Goal: Information Seeking & Learning: Check status

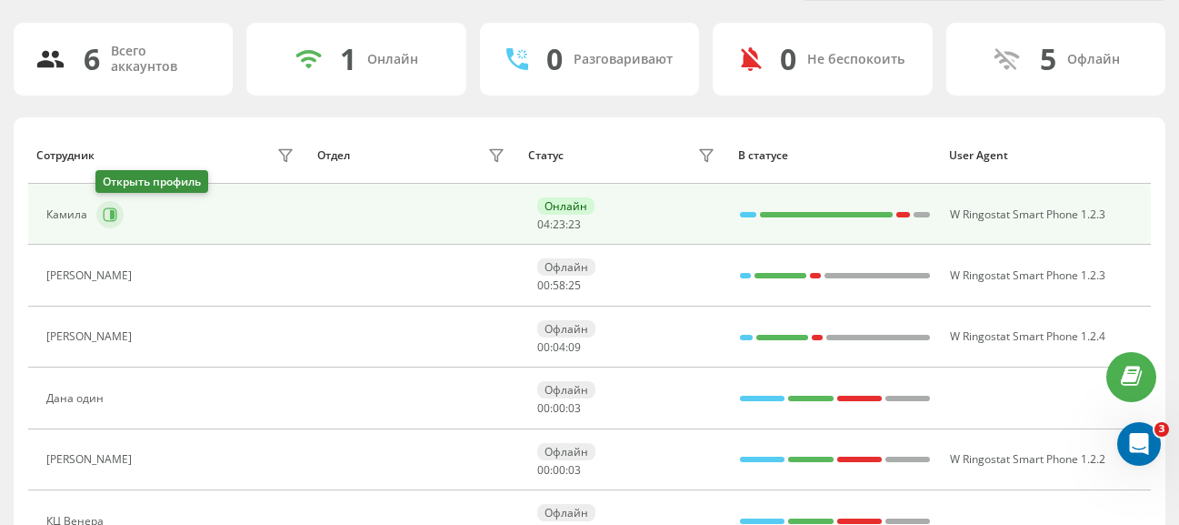
click at [107, 212] on icon at bounding box center [110, 214] width 15 height 15
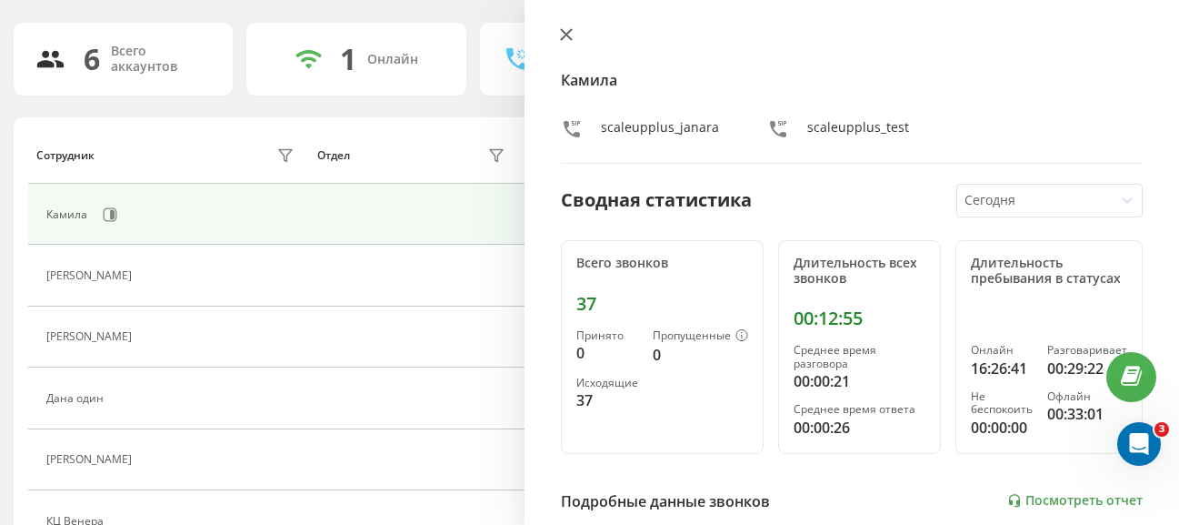
click at [571, 29] on icon at bounding box center [566, 34] width 11 height 11
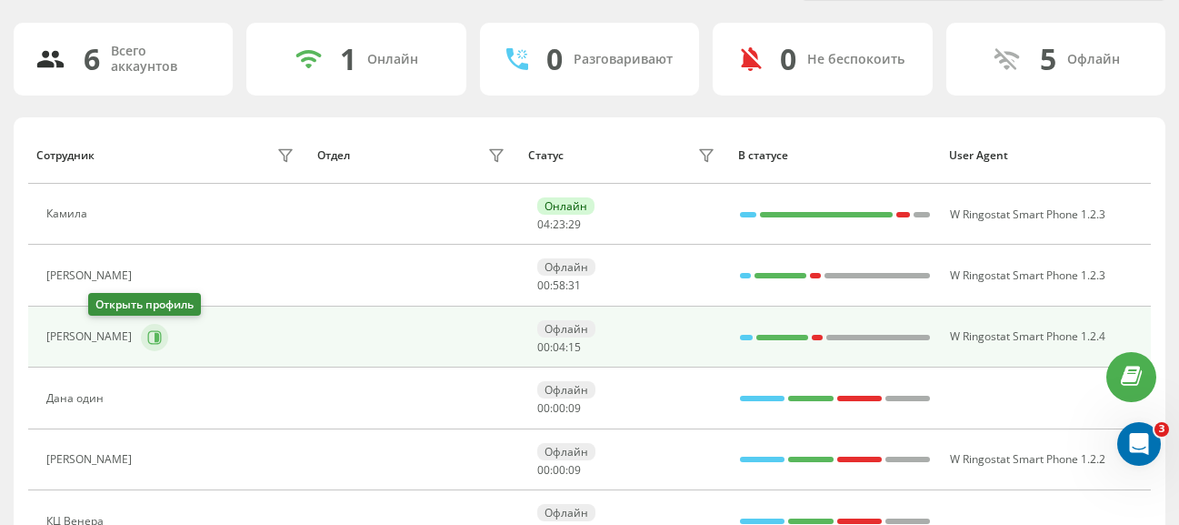
click at [141, 345] on button at bounding box center [154, 337] width 27 height 27
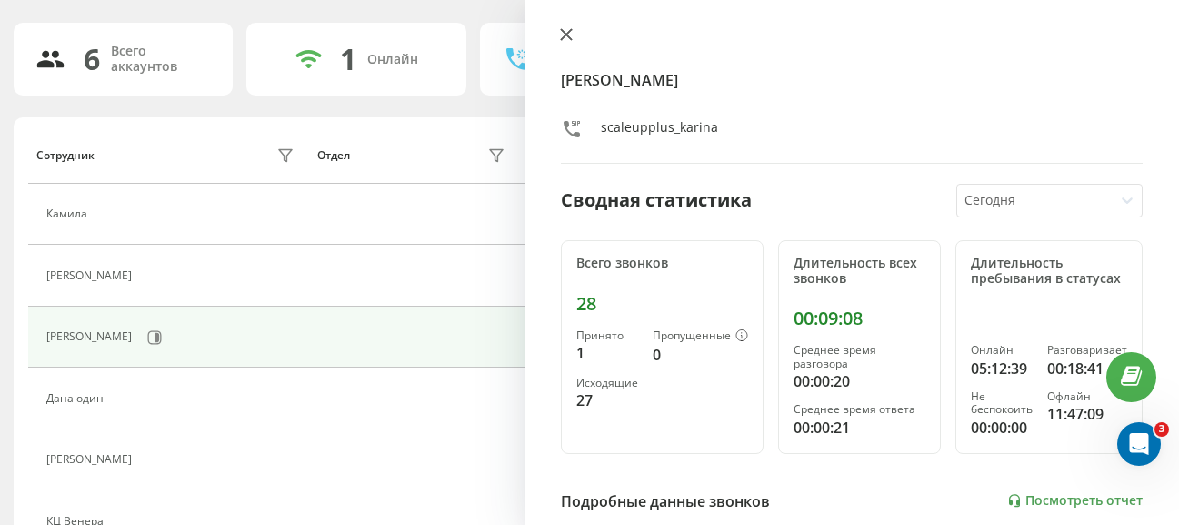
click at [559, 38] on button at bounding box center [567, 35] width 24 height 17
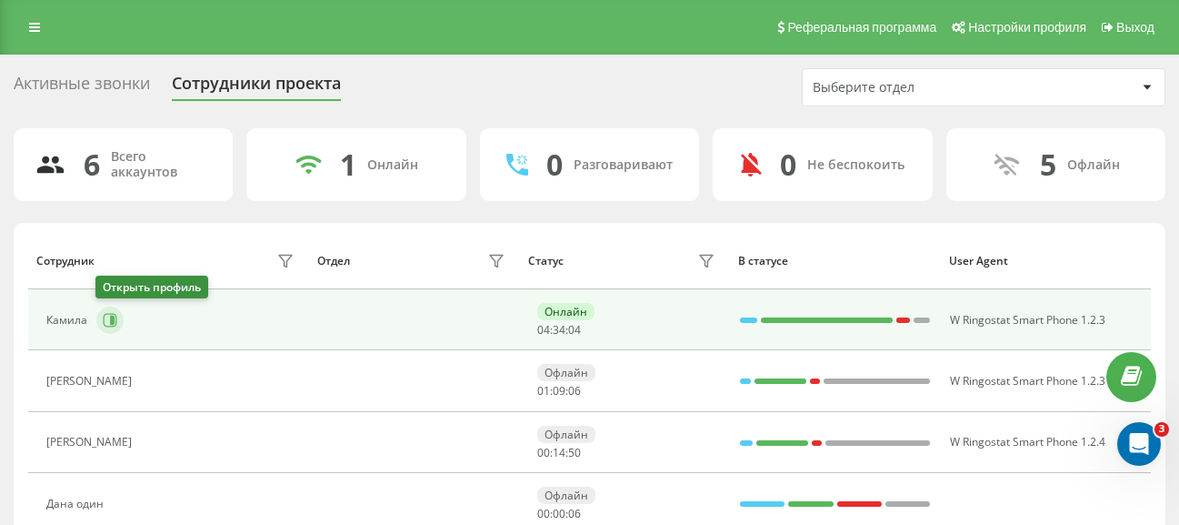
click at [110, 317] on icon at bounding box center [112, 320] width 5 height 9
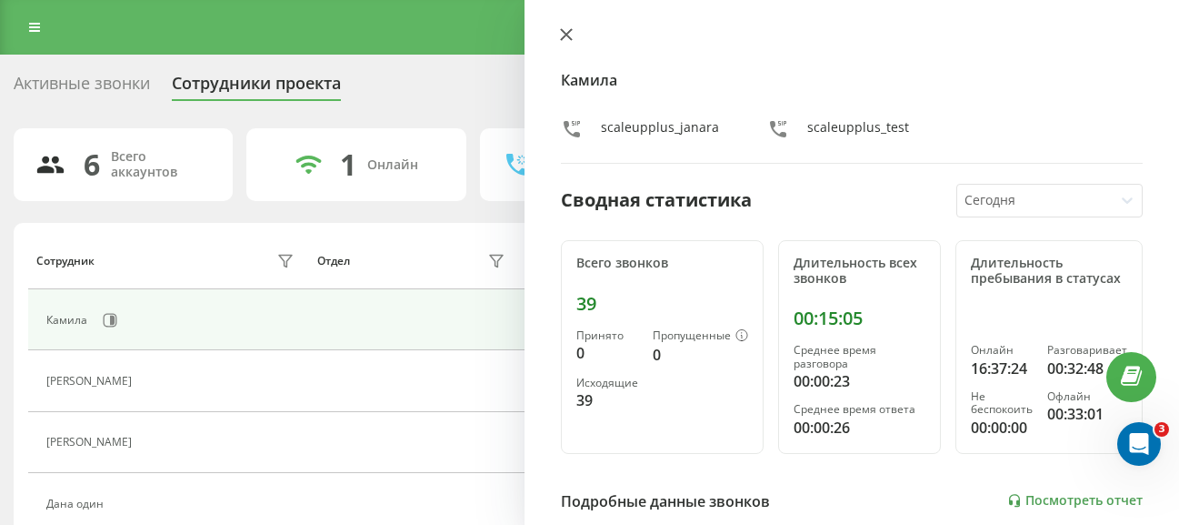
click at [574, 39] on button at bounding box center [567, 35] width 24 height 17
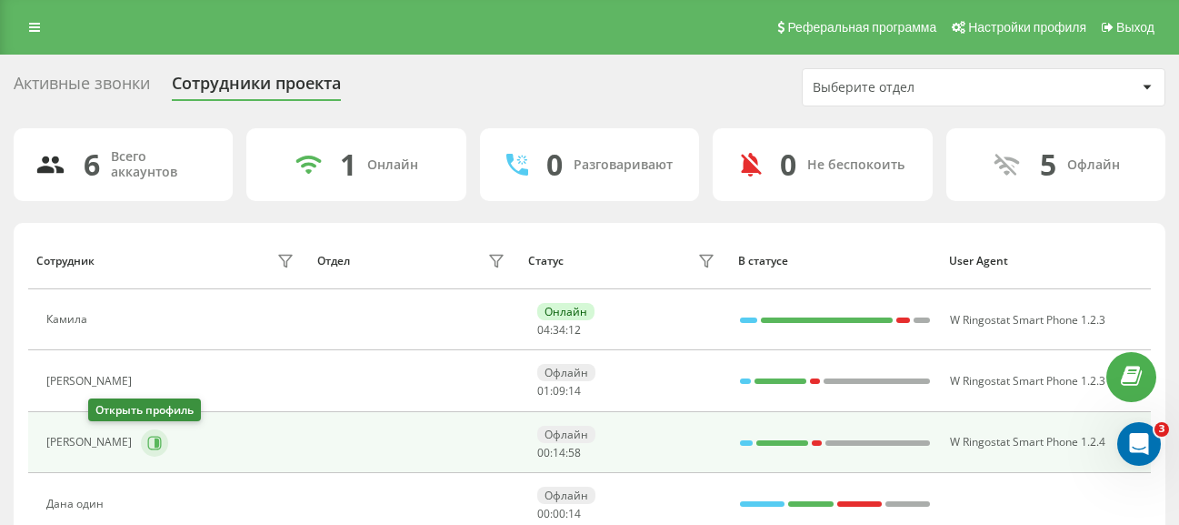
click at [147, 445] on icon at bounding box center [154, 443] width 15 height 15
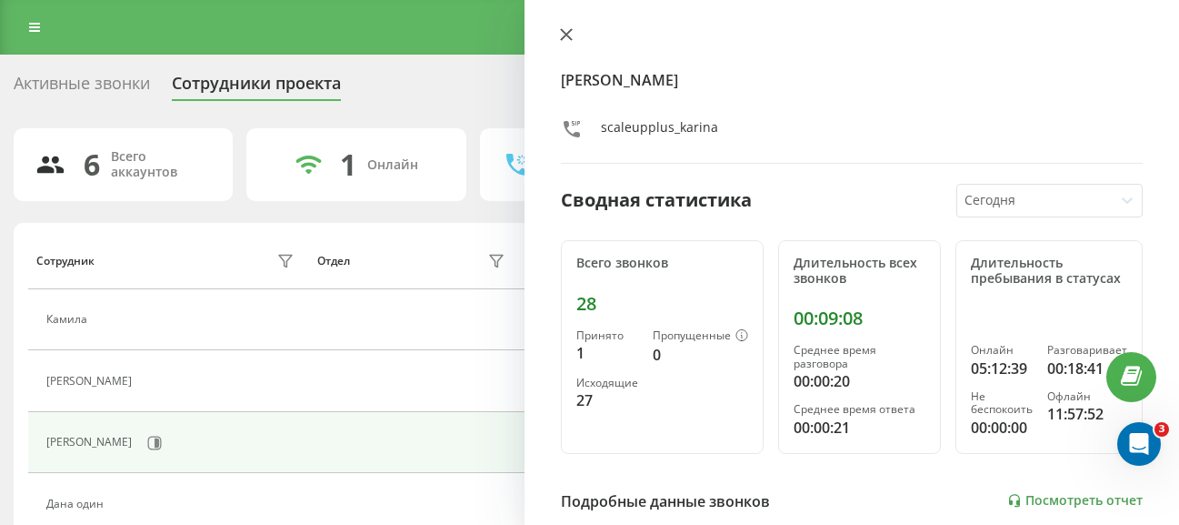
click at [568, 41] on button at bounding box center [567, 35] width 24 height 17
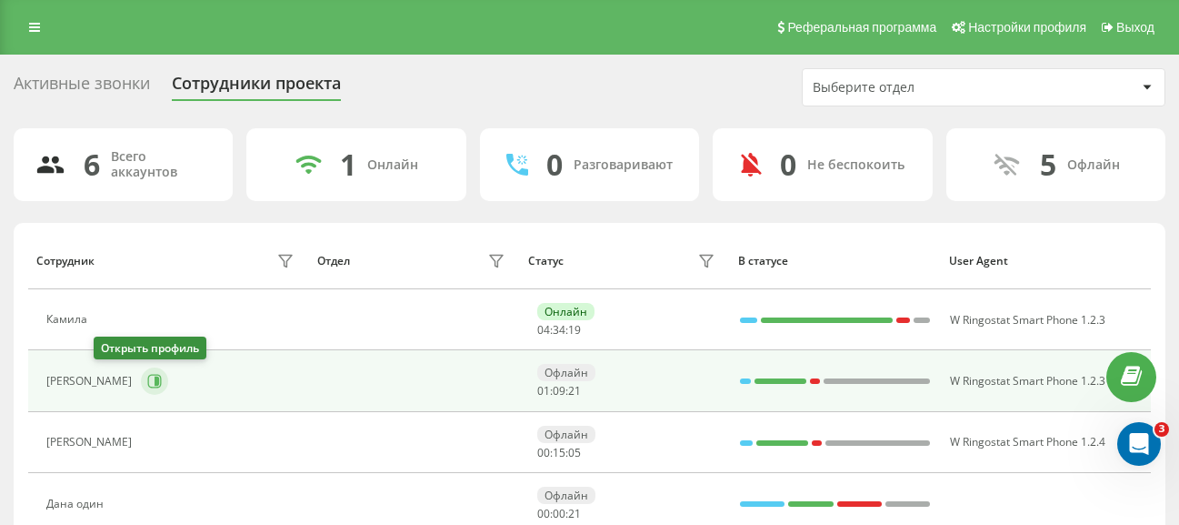
click at [147, 386] on icon at bounding box center [154, 381] width 15 height 15
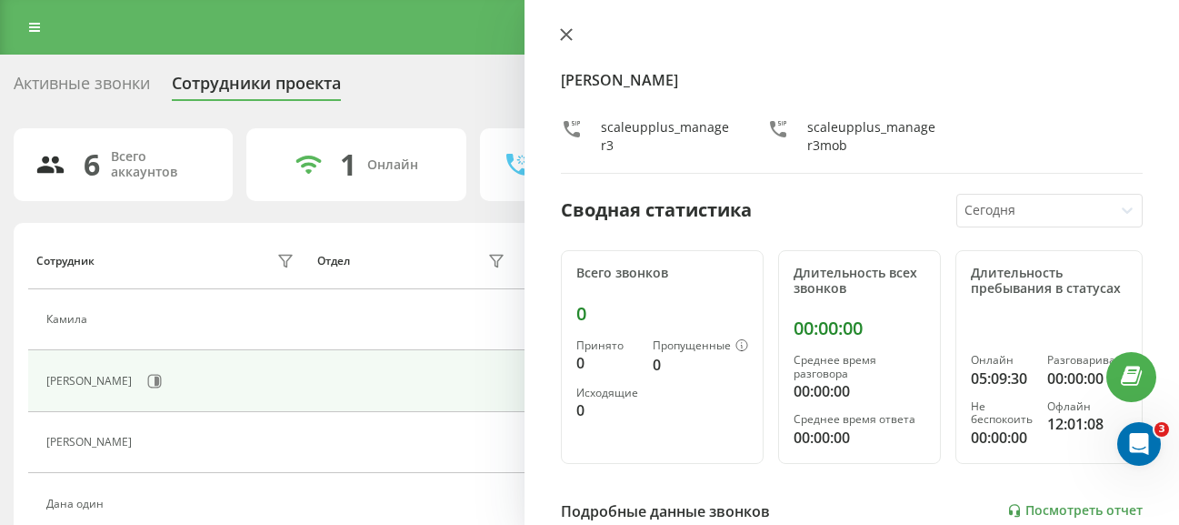
click at [565, 37] on icon at bounding box center [566, 34] width 11 height 11
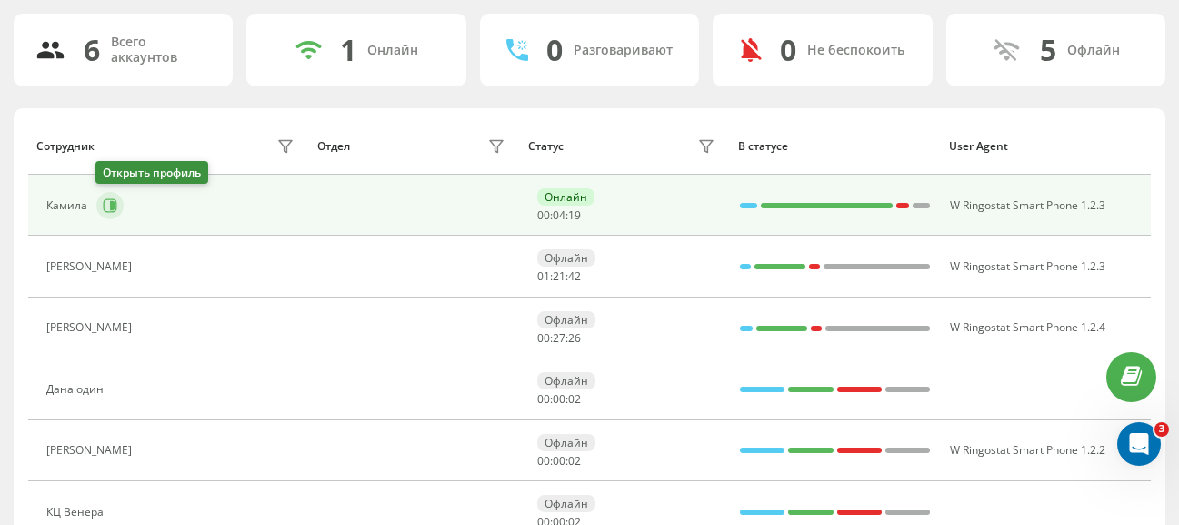
click at [111, 207] on icon at bounding box center [112, 205] width 5 height 9
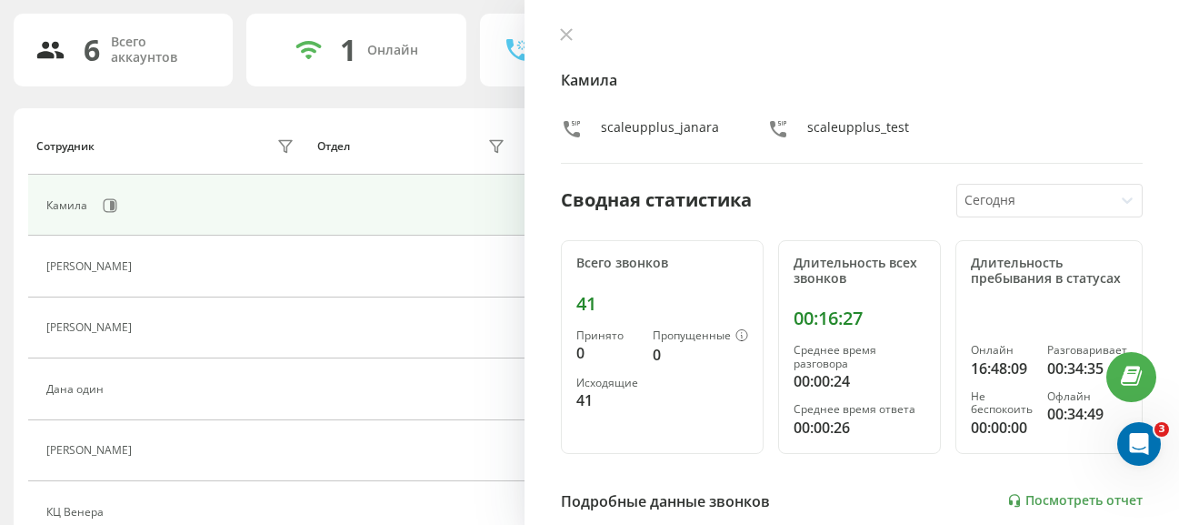
click at [562, 25] on div "Камила scaleupplus_janara scaleupplus_test Сводная статистика Сегодня Всего зво…" at bounding box center [852, 262] width 655 height 525
click at [563, 25] on div "Камила scaleupplus_janara scaleupplus_test Сводная статистика Сегодня Всего зво…" at bounding box center [852, 262] width 655 height 525
click at [585, 107] on div "Камила scaleupplus_janara scaleupplus_test" at bounding box center [852, 95] width 582 height 136
click at [567, 30] on icon at bounding box center [566, 34] width 13 height 13
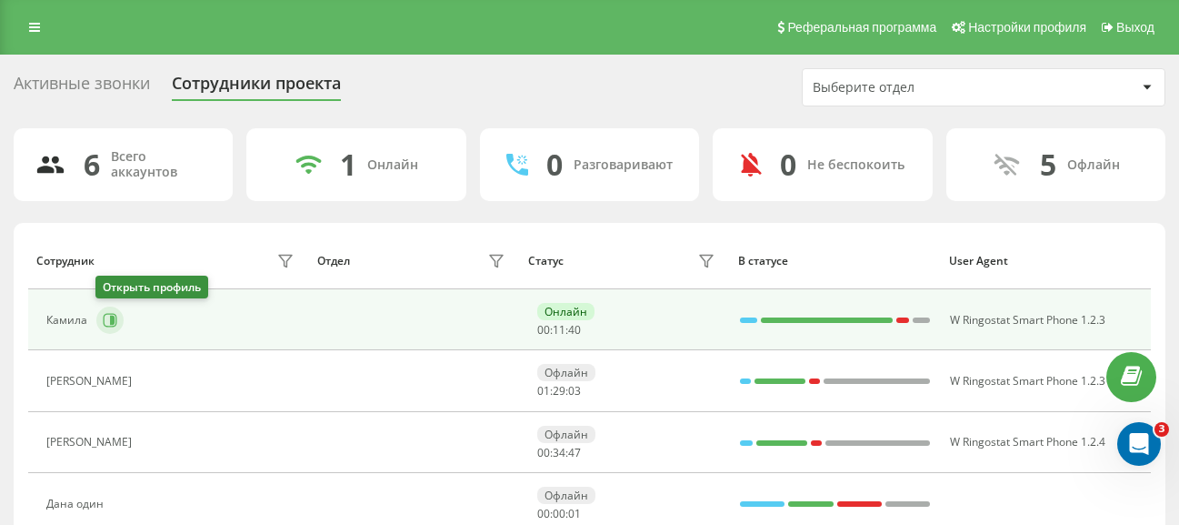
click at [109, 326] on icon at bounding box center [111, 320] width 14 height 14
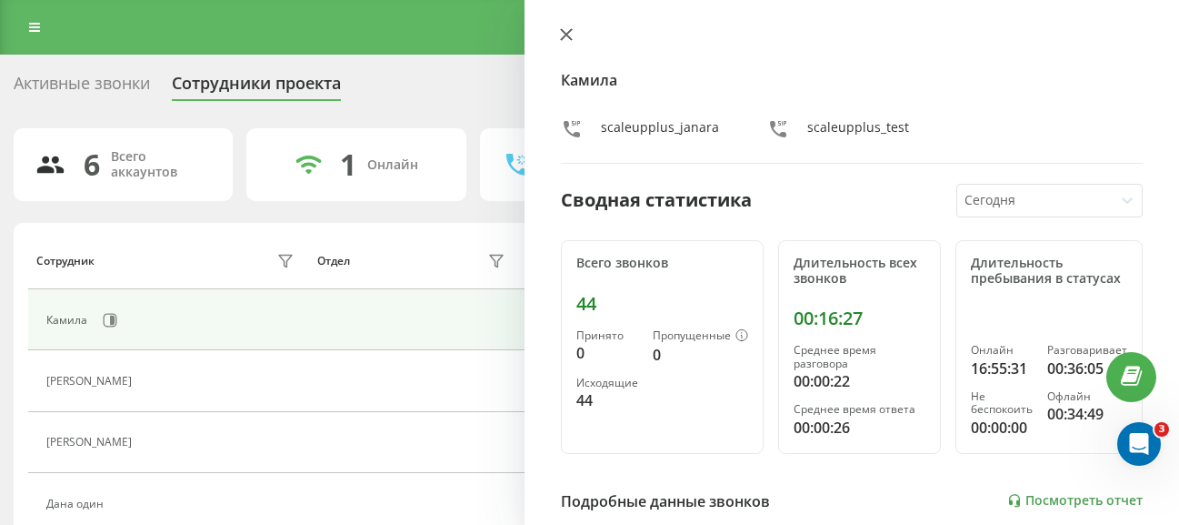
click at [573, 45] on button at bounding box center [567, 35] width 24 height 17
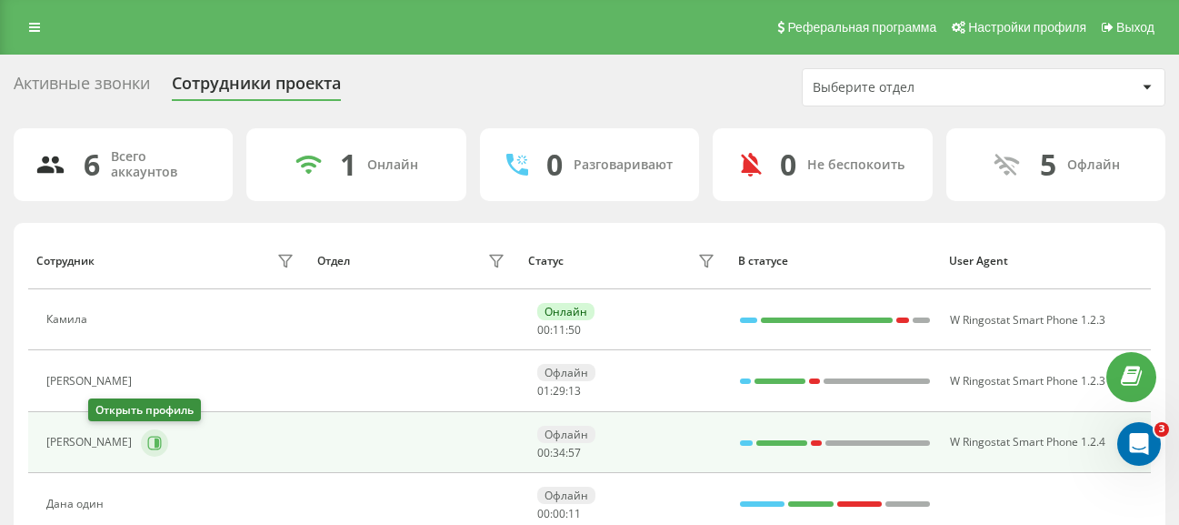
click at [147, 436] on icon at bounding box center [154, 443] width 15 height 15
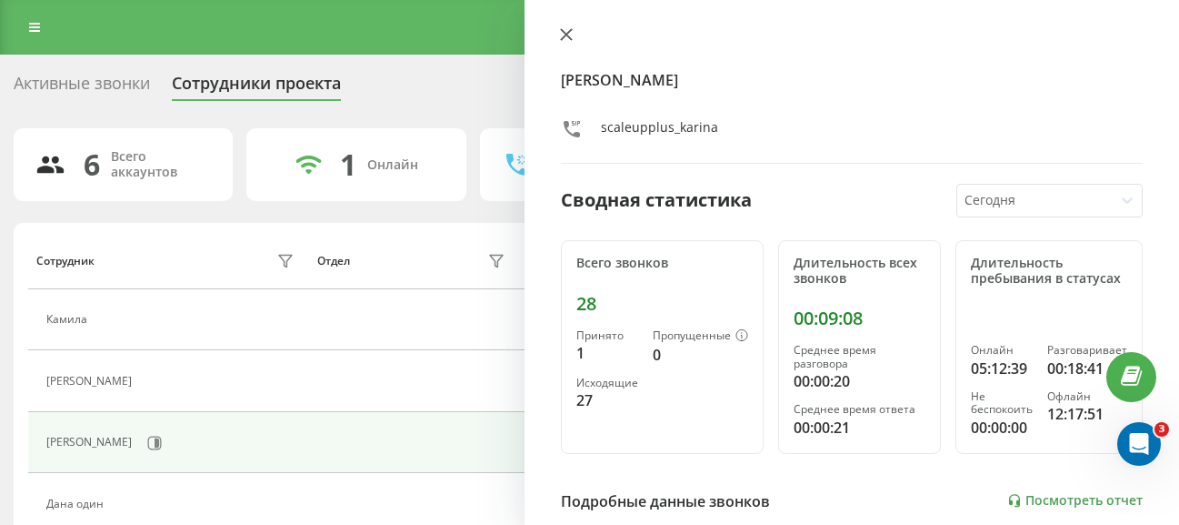
click at [567, 33] on icon at bounding box center [566, 34] width 11 height 11
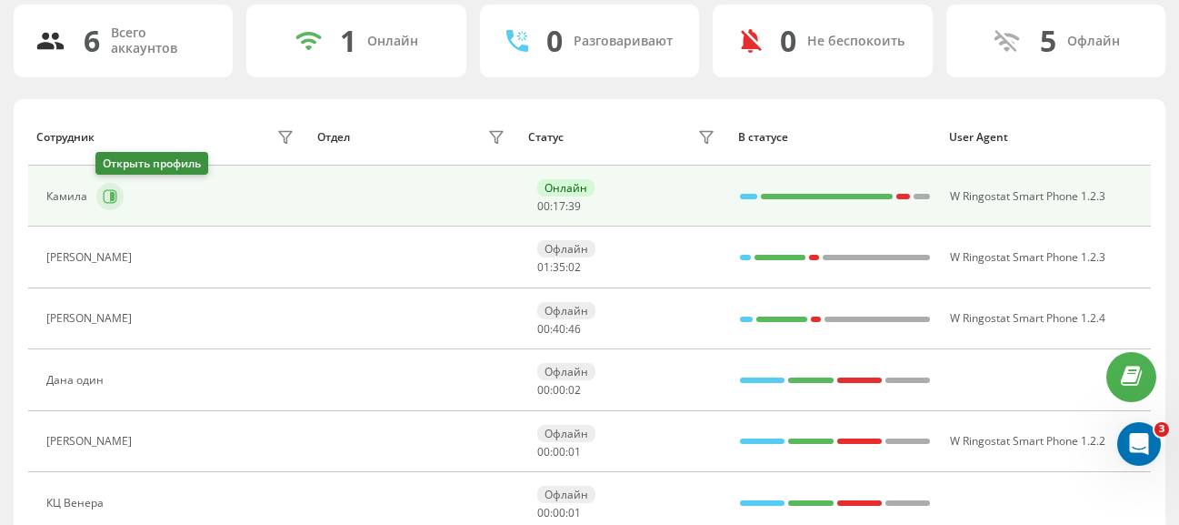
click at [117, 196] on button at bounding box center [109, 196] width 27 height 27
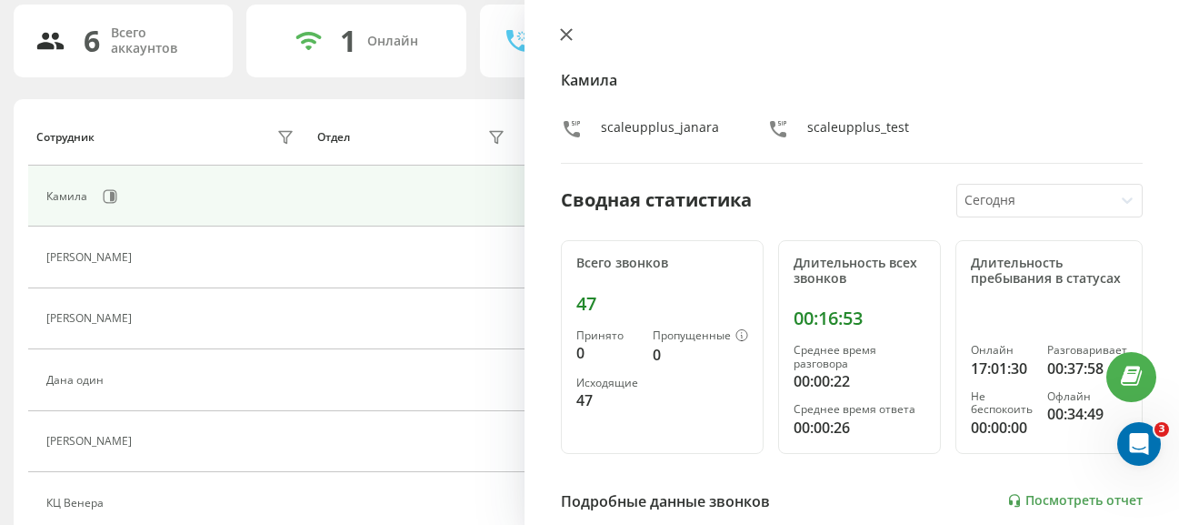
click at [574, 36] on button at bounding box center [567, 35] width 24 height 17
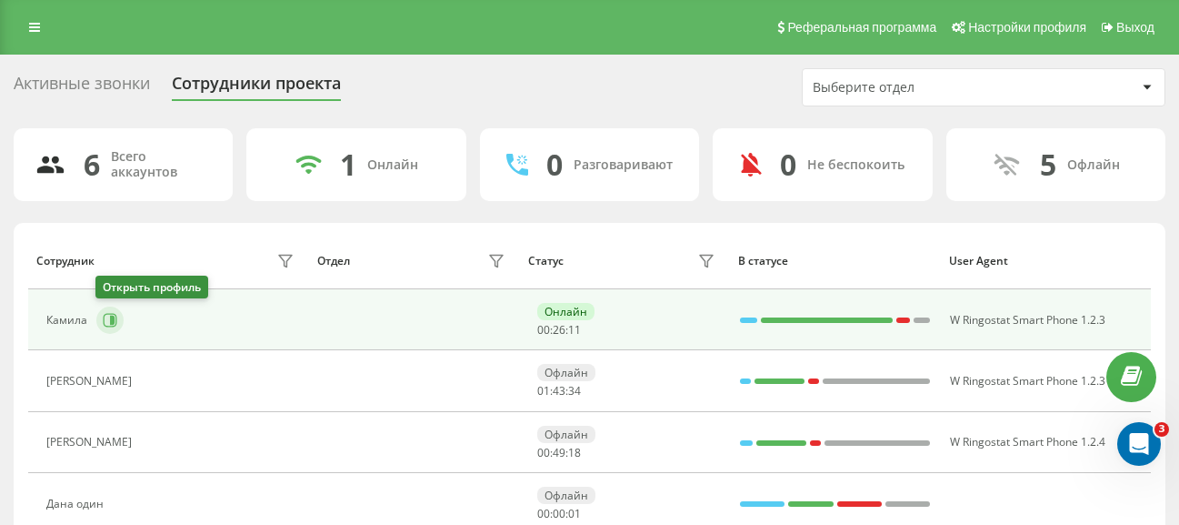
click at [103, 326] on icon at bounding box center [110, 320] width 15 height 15
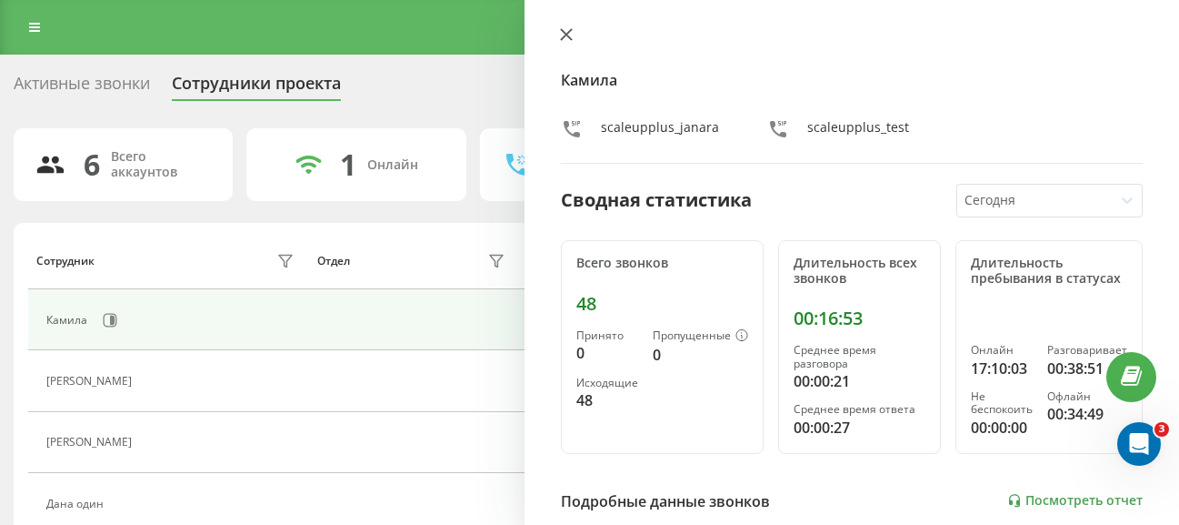
click at [558, 37] on button at bounding box center [567, 35] width 24 height 17
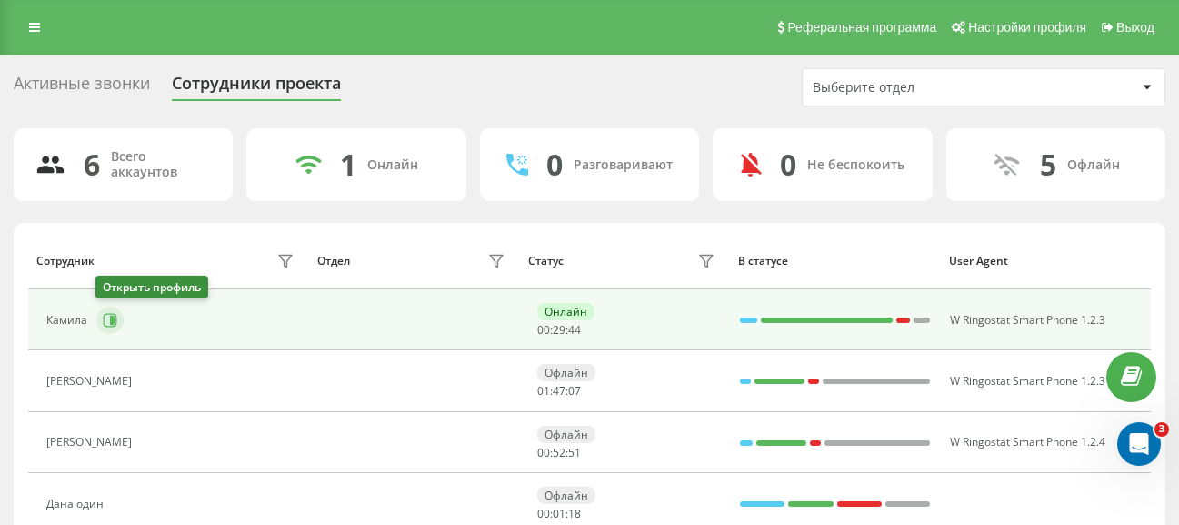
click at [113, 315] on icon at bounding box center [110, 320] width 15 height 15
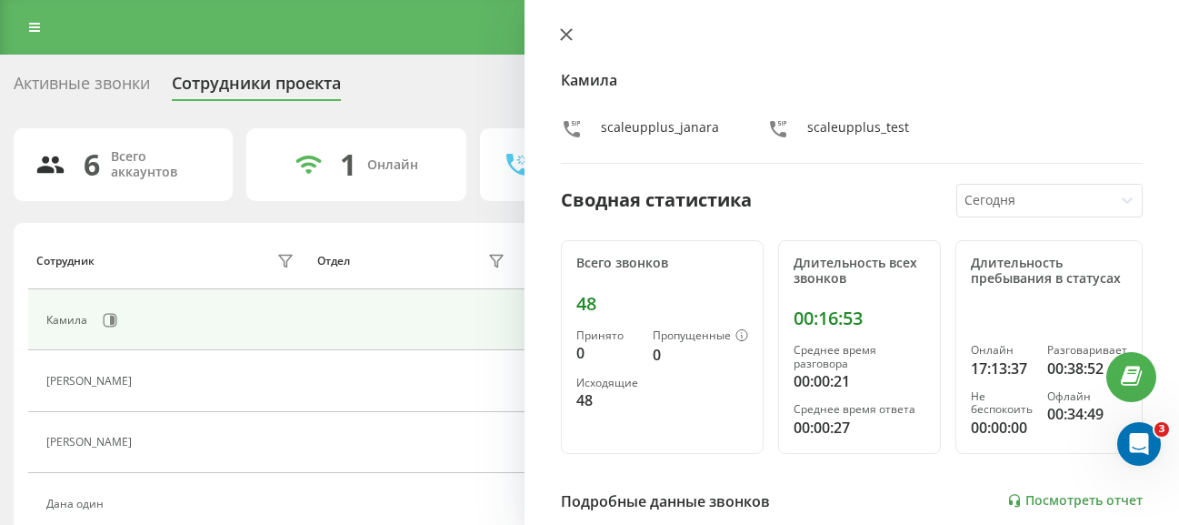
click at [564, 41] on button at bounding box center [567, 35] width 24 height 17
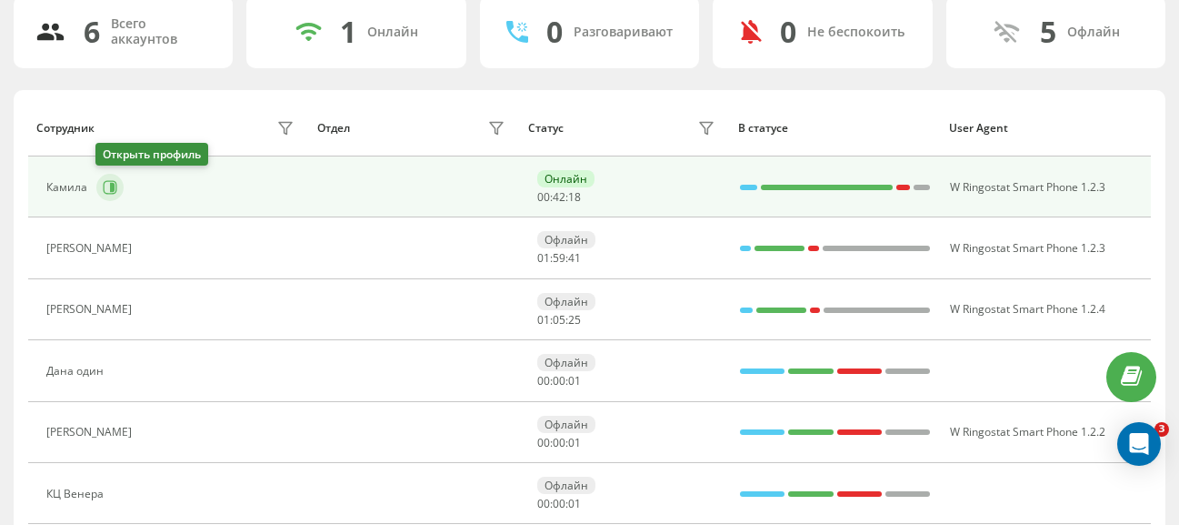
click at [111, 188] on icon at bounding box center [112, 187] width 5 height 9
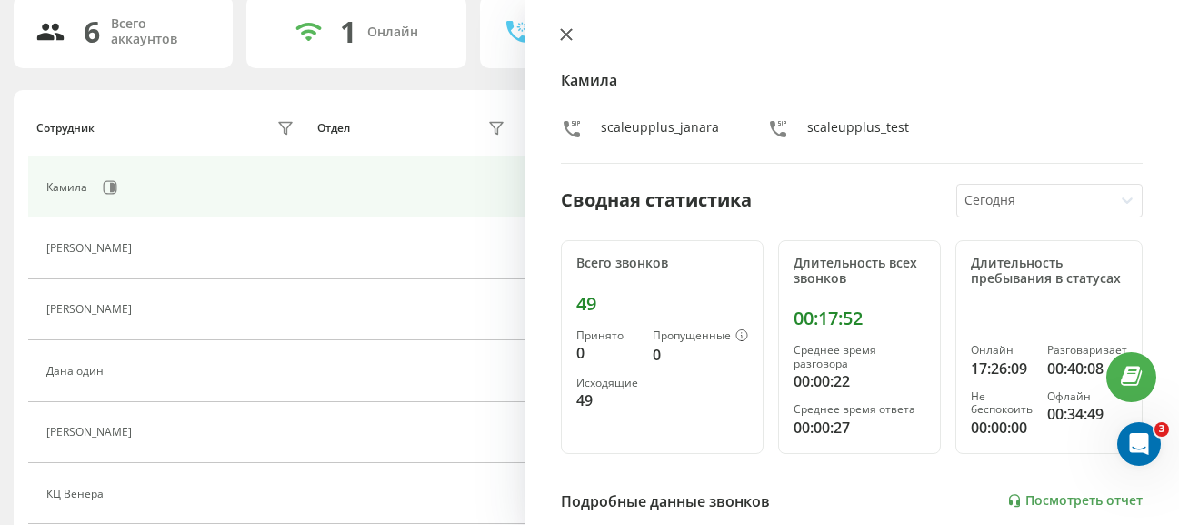
click at [563, 35] on icon at bounding box center [566, 34] width 13 height 13
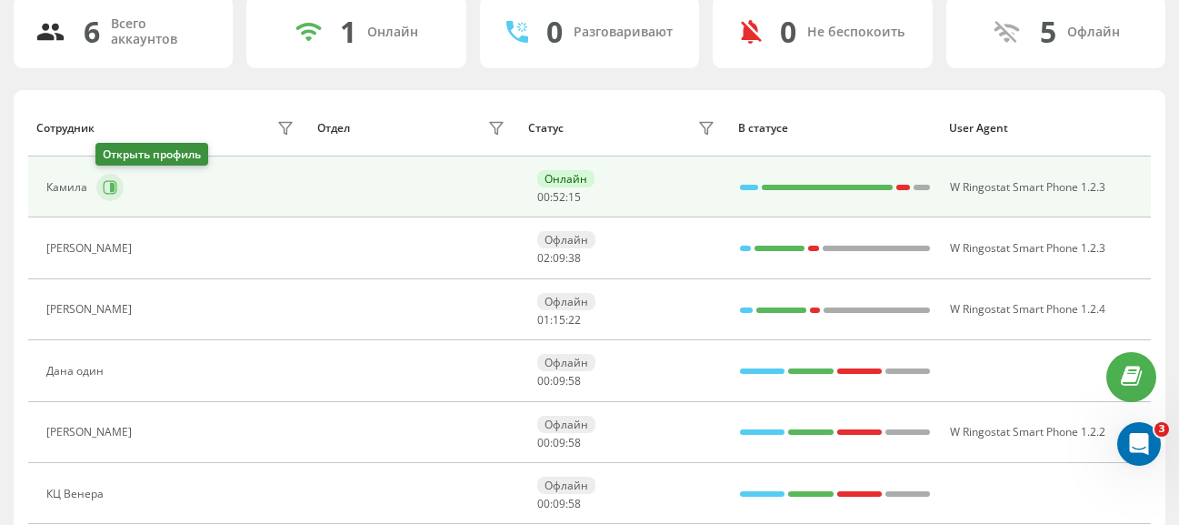
click at [104, 191] on icon at bounding box center [111, 187] width 14 height 14
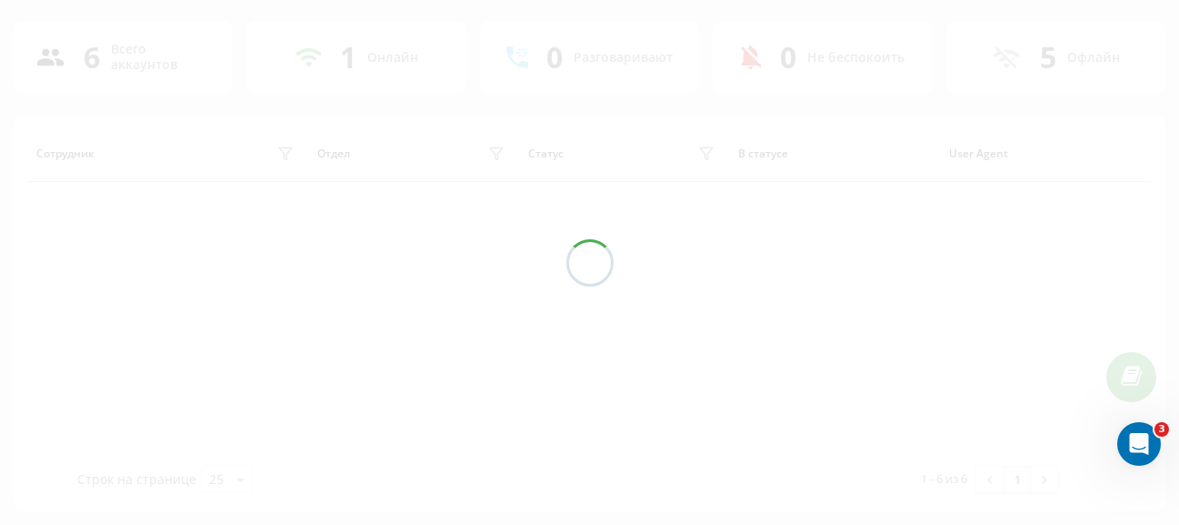
scroll to position [107, 0]
